Goal: Information Seeking & Learning: Find specific page/section

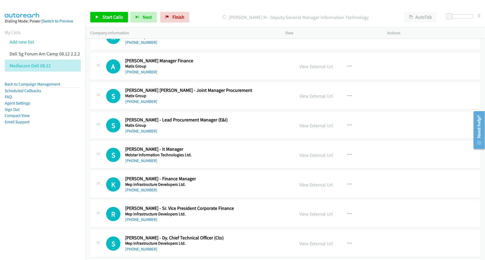
scroll to position [3994, 0]
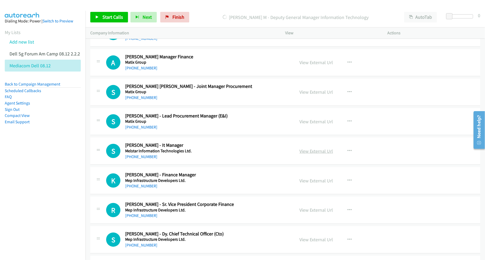
click at [305, 154] on link "View External Url" at bounding box center [317, 151] width 34 height 6
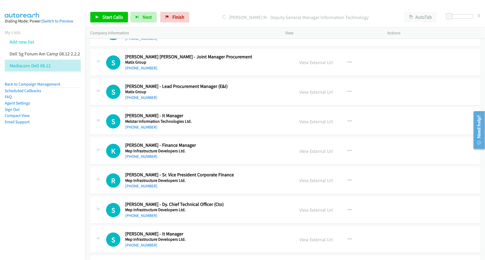
scroll to position [4027, 0]
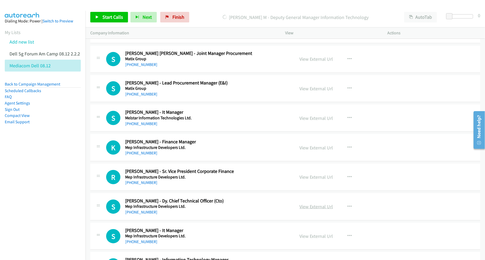
click at [308, 210] on link "View External Url" at bounding box center [317, 207] width 34 height 6
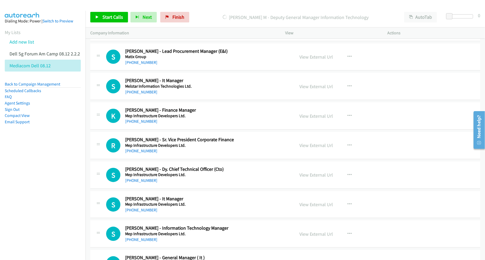
scroll to position [4060, 0]
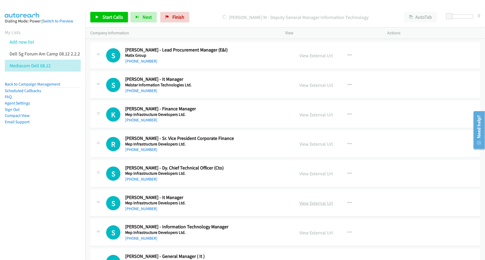
click at [304, 206] on link "View External Url" at bounding box center [317, 203] width 34 height 6
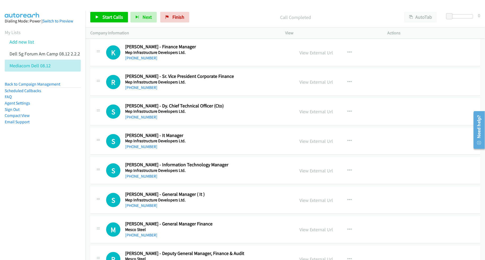
scroll to position [4126, 0]
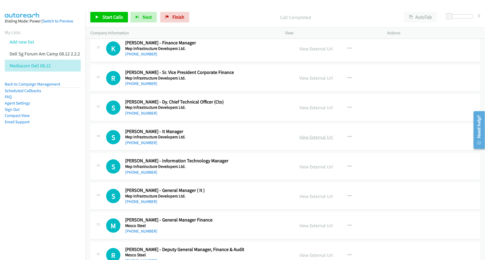
click at [316, 140] on link "View External Url" at bounding box center [317, 137] width 34 height 6
click at [303, 170] on link "View External Url" at bounding box center [317, 167] width 34 height 6
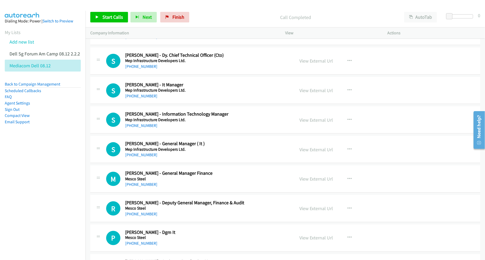
scroll to position [4192, 0]
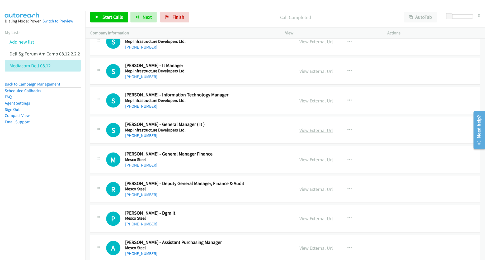
click at [316, 133] on link "View External Url" at bounding box center [317, 130] width 34 height 6
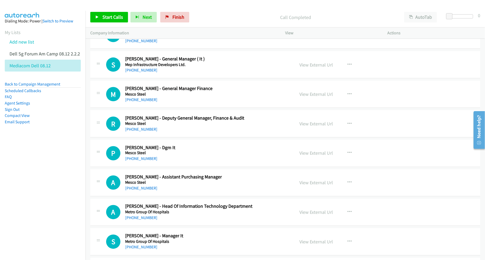
scroll to position [4258, 0]
click at [306, 156] on link "View External Url" at bounding box center [317, 153] width 34 height 6
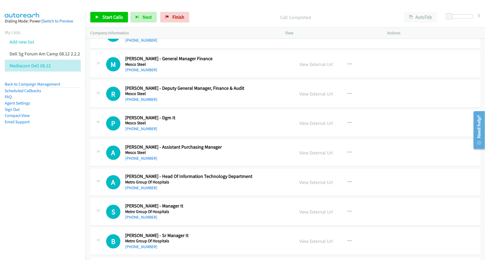
scroll to position [4291, 0]
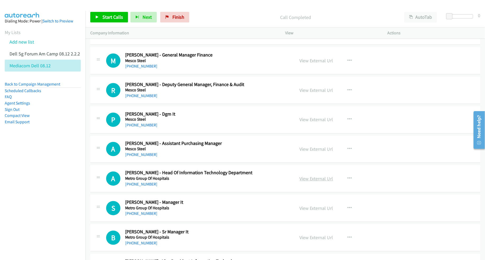
click at [307, 182] on link "View External Url" at bounding box center [317, 179] width 34 height 6
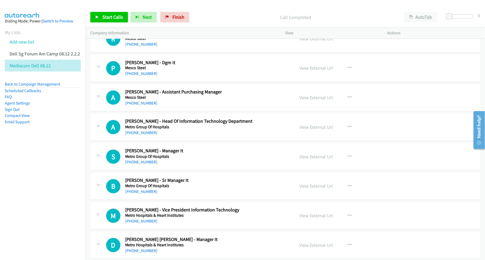
scroll to position [4357, 0]
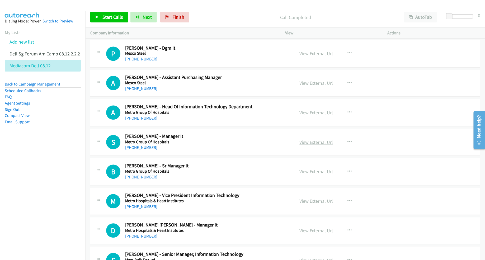
click at [315, 146] on link "View External Url" at bounding box center [317, 142] width 34 height 6
click at [305, 175] on link "View External Url" at bounding box center [317, 172] width 34 height 6
click at [302, 204] on link "View External Url" at bounding box center [317, 201] width 34 height 6
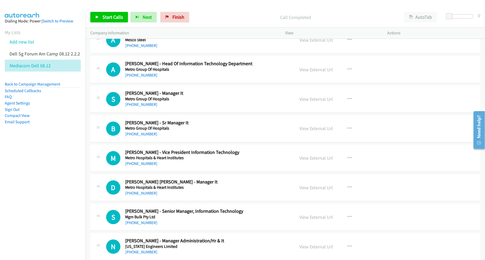
scroll to position [4423, 0]
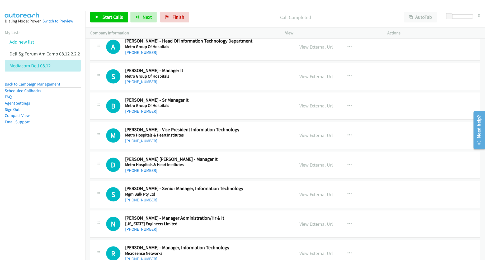
click at [316, 168] on link "View External Url" at bounding box center [317, 165] width 34 height 6
drag, startPoint x: 308, startPoint y: 200, endPoint x: 266, endPoint y: 197, distance: 42.6
click at [310, 198] on link "View External Url" at bounding box center [317, 194] width 34 height 6
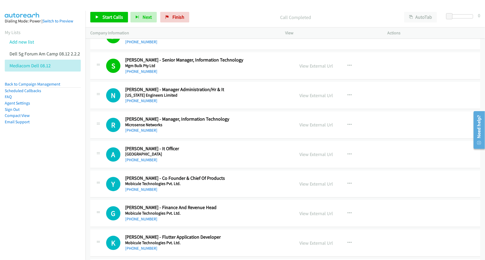
scroll to position [4555, 0]
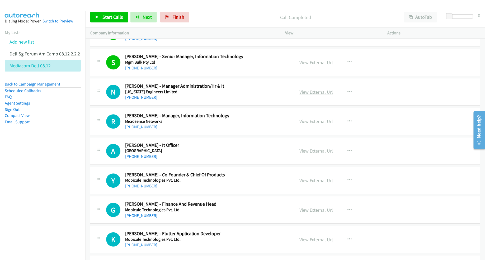
click at [316, 95] on link "View External Url" at bounding box center [317, 92] width 34 height 6
click at [310, 124] on link "View External Url" at bounding box center [317, 121] width 34 height 6
click at [308, 154] on link "View External Url" at bounding box center [317, 151] width 34 height 6
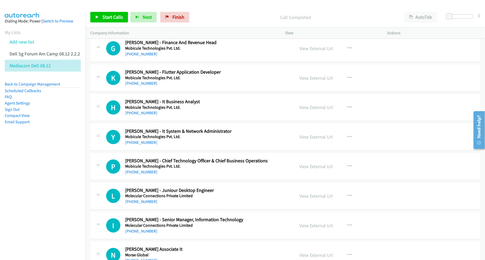
scroll to position [4720, 0]
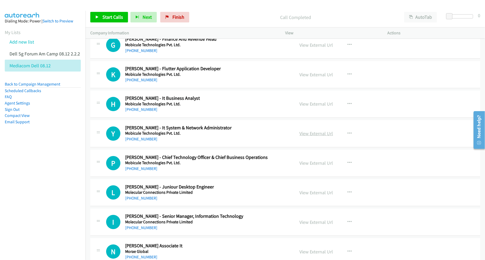
click at [319, 137] on link "View External Url" at bounding box center [317, 133] width 34 height 6
click at [302, 166] on link "View External Url" at bounding box center [317, 163] width 34 height 6
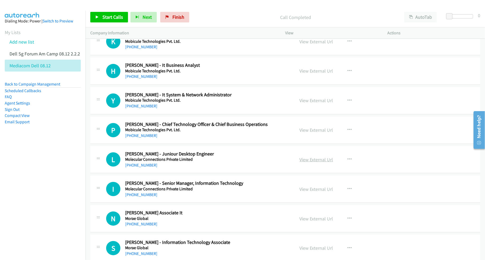
click at [307, 163] on link "View External Url" at bounding box center [317, 160] width 34 height 6
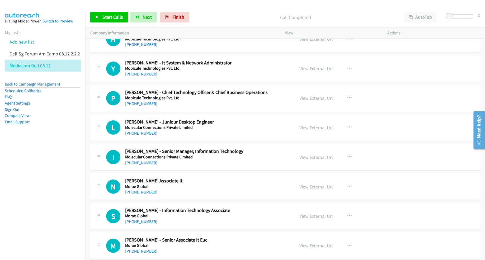
scroll to position [4786, 0]
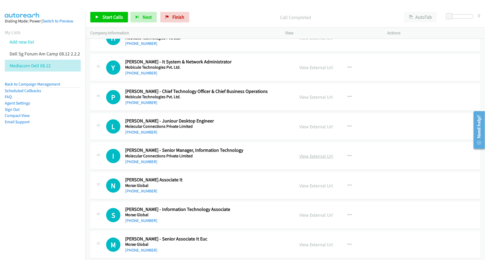
click at [305, 159] on link "View External Url" at bounding box center [317, 156] width 34 height 6
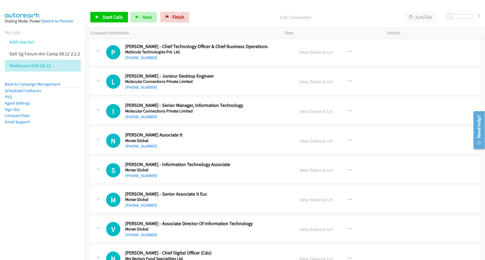
scroll to position [4852, 0]
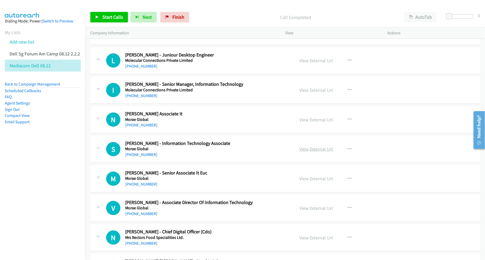
click at [306, 152] on link "View External Url" at bounding box center [317, 149] width 34 height 6
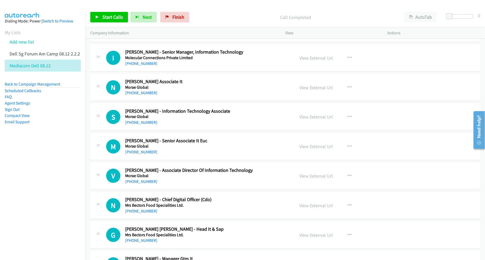
scroll to position [4885, 0]
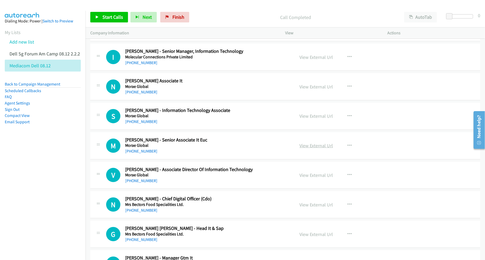
click at [315, 149] on link "View External Url" at bounding box center [317, 146] width 34 height 6
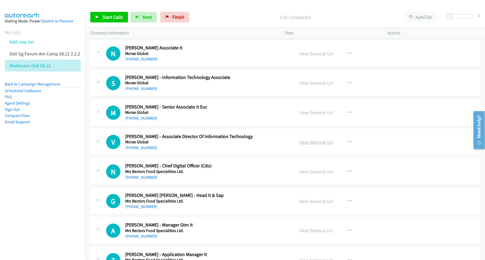
click at [310, 145] on link "View External Url" at bounding box center [317, 142] width 34 height 6
click at [302, 175] on link "View External Url" at bounding box center [317, 172] width 34 height 6
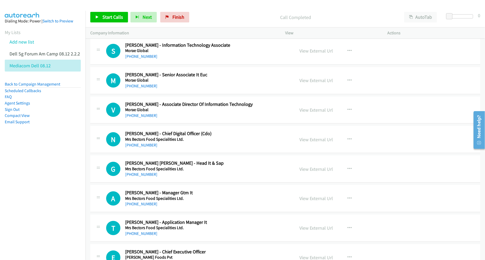
scroll to position [4951, 0]
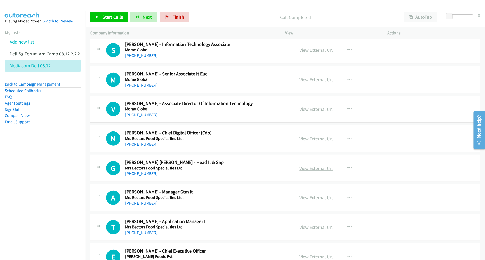
click at [316, 171] on link "View External Url" at bounding box center [317, 168] width 34 height 6
click at [308, 201] on link "View External Url" at bounding box center [317, 198] width 34 height 6
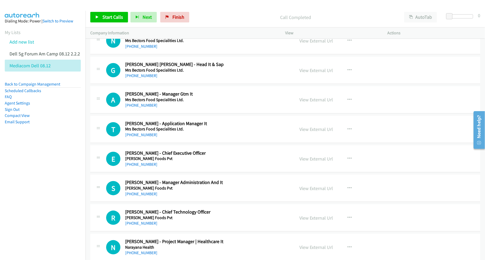
scroll to position [5050, 0]
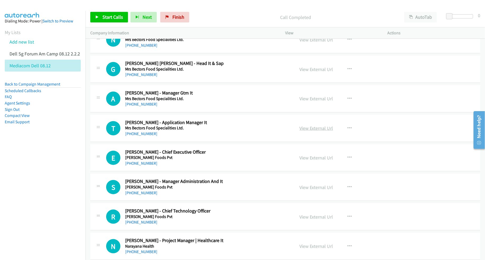
click at [312, 131] on link "View External Url" at bounding box center [317, 128] width 34 height 6
click at [310, 161] on link "View External Url" at bounding box center [317, 158] width 34 height 6
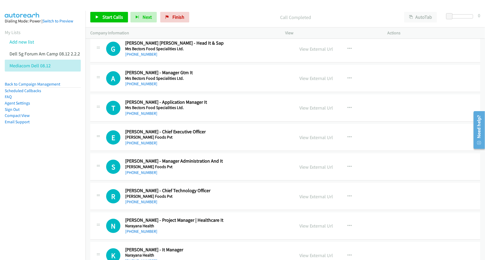
scroll to position [5083, 0]
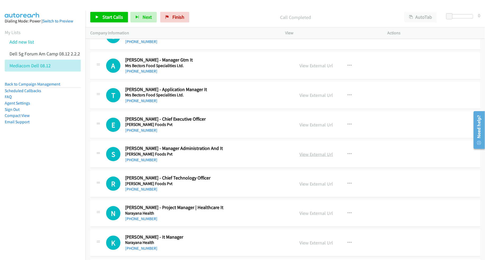
click at [308, 157] on link "View External Url" at bounding box center [317, 154] width 34 height 6
click at [310, 187] on link "View External Url" at bounding box center [317, 184] width 34 height 6
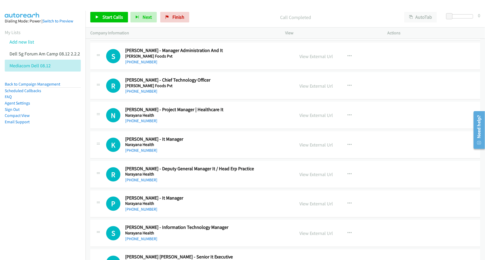
scroll to position [5182, 0]
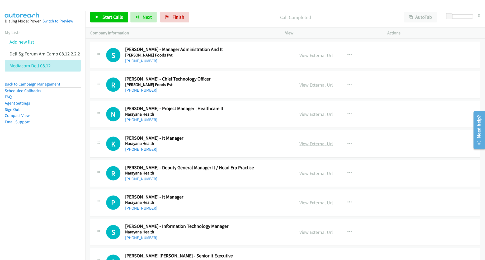
click at [315, 147] on link "View External Url" at bounding box center [317, 144] width 34 height 6
click at [303, 176] on link "View External Url" at bounding box center [317, 173] width 34 height 6
click at [305, 206] on link "View External Url" at bounding box center [317, 203] width 34 height 6
click at [314, 236] on link "View External Url" at bounding box center [317, 232] width 34 height 6
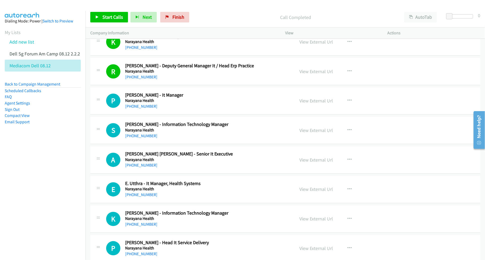
scroll to position [5315, 0]
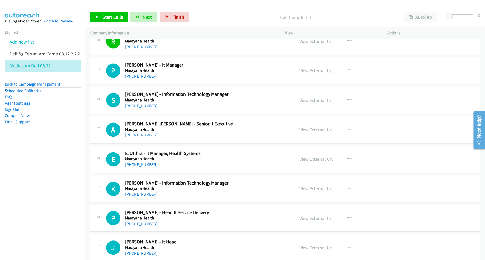
click at [305, 74] on link "View External Url" at bounding box center [317, 71] width 34 height 6
click at [304, 104] on link "View External Url" at bounding box center [317, 100] width 34 height 6
click at [308, 133] on link "View External Url" at bounding box center [317, 130] width 34 height 6
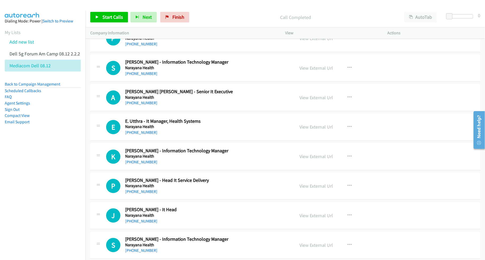
scroll to position [5348, 0]
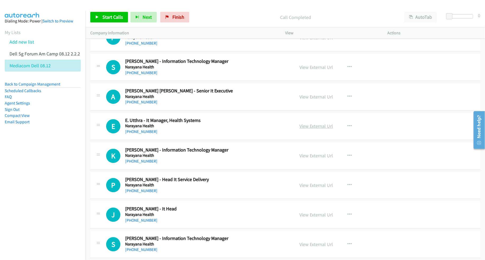
click at [311, 129] on link "View External Url" at bounding box center [317, 126] width 34 height 6
click at [304, 159] on link "View External Url" at bounding box center [317, 156] width 34 height 6
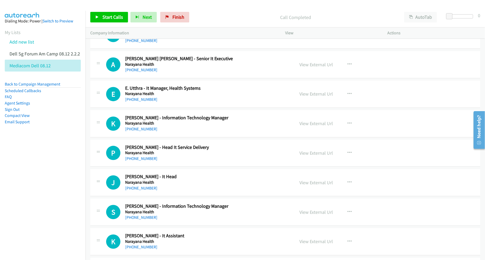
scroll to position [5381, 0]
click at [308, 156] on link "View External Url" at bounding box center [317, 152] width 34 height 6
click at [313, 185] on link "View External Url" at bounding box center [317, 182] width 34 height 6
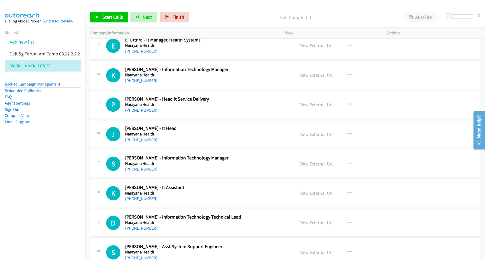
scroll to position [5447, 0]
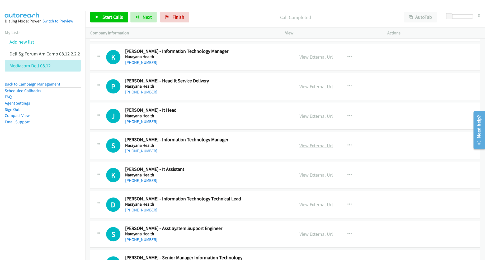
click at [304, 149] on link "View External Url" at bounding box center [317, 146] width 34 height 6
click at [309, 178] on link "View External Url" at bounding box center [317, 175] width 34 height 6
click at [308, 208] on link "View External Url" at bounding box center [317, 204] width 34 height 6
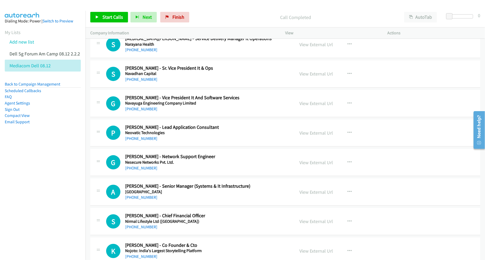
scroll to position [5876, 0]
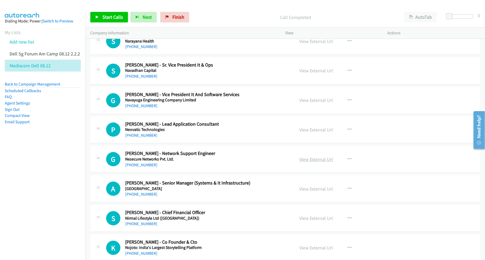
click at [311, 162] on link "View External Url" at bounding box center [317, 159] width 34 height 6
click at [312, 192] on link "View External Url" at bounding box center [317, 189] width 34 height 6
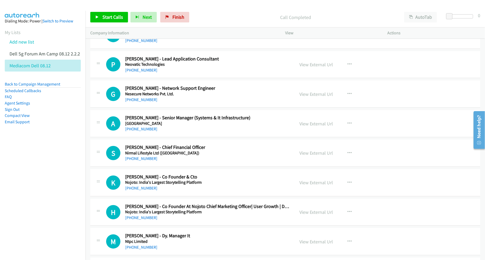
scroll to position [5942, 0]
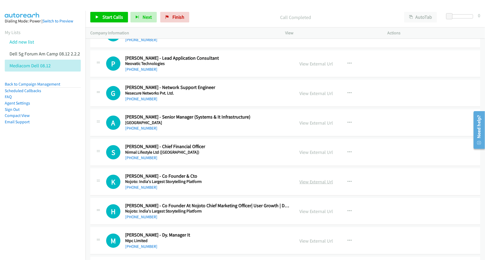
click at [316, 185] on link "View External Url" at bounding box center [317, 182] width 34 height 6
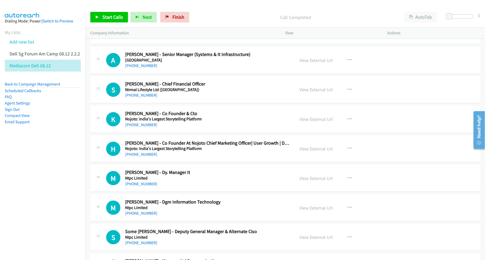
scroll to position [6008, 0]
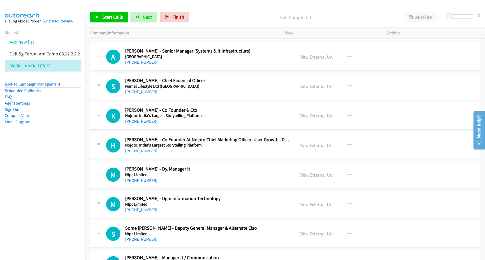
click at [306, 178] on link "View External Url" at bounding box center [317, 175] width 34 height 6
click at [304, 208] on link "View External Url" at bounding box center [317, 204] width 34 height 6
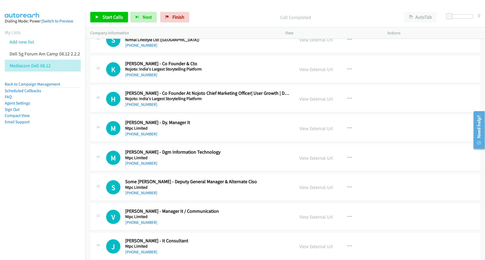
scroll to position [6074, 0]
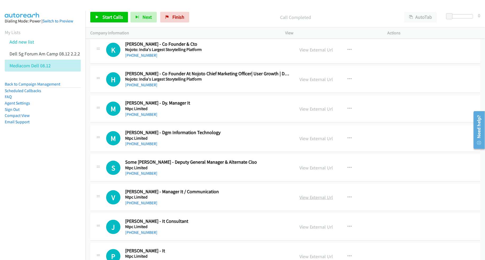
click at [307, 200] on link "View External Url" at bounding box center [317, 197] width 34 height 6
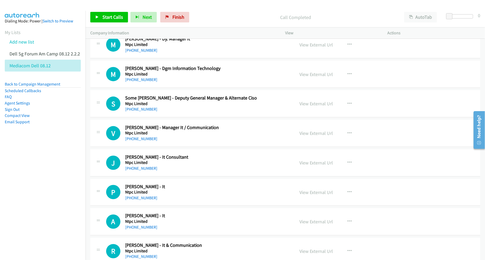
scroll to position [6140, 0]
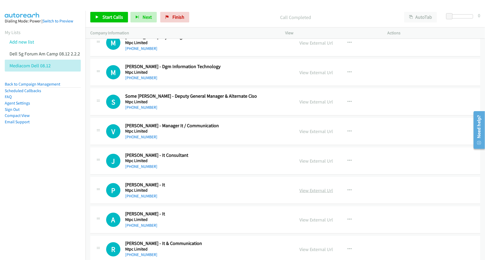
click at [306, 194] on link "View External Url" at bounding box center [317, 190] width 34 height 6
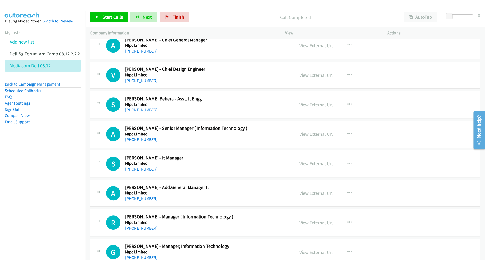
scroll to position [6437, 0]
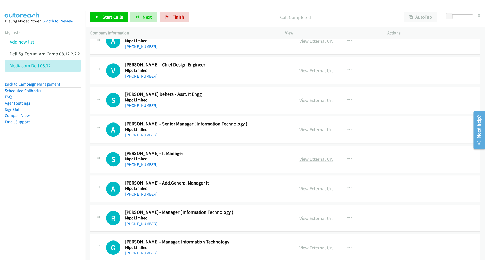
click at [308, 162] on link "View External Url" at bounding box center [317, 159] width 34 height 6
click at [316, 133] on link "View External Url" at bounding box center [317, 129] width 34 height 6
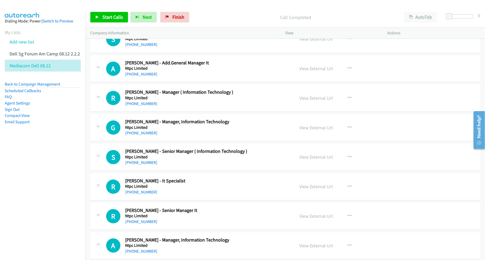
scroll to position [6569, 0]
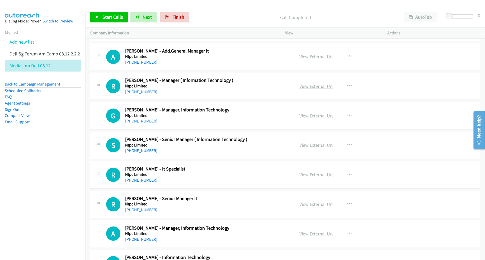
click at [311, 89] on link "View External Url" at bounding box center [317, 86] width 34 height 6
click at [303, 119] on link "View External Url" at bounding box center [317, 116] width 34 height 6
click at [303, 148] on link "View External Url" at bounding box center [317, 145] width 34 height 6
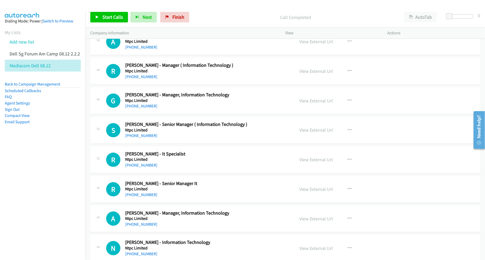
scroll to position [6602, 0]
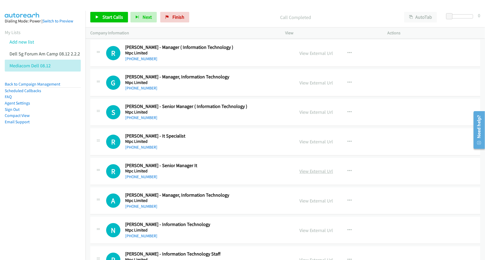
click at [312, 174] on link "View External Url" at bounding box center [317, 171] width 34 height 6
click at [311, 204] on link "View External Url" at bounding box center [317, 201] width 34 height 6
click at [309, 233] on link "View External Url" at bounding box center [317, 230] width 34 height 6
